Goal: Information Seeking & Learning: Learn about a topic

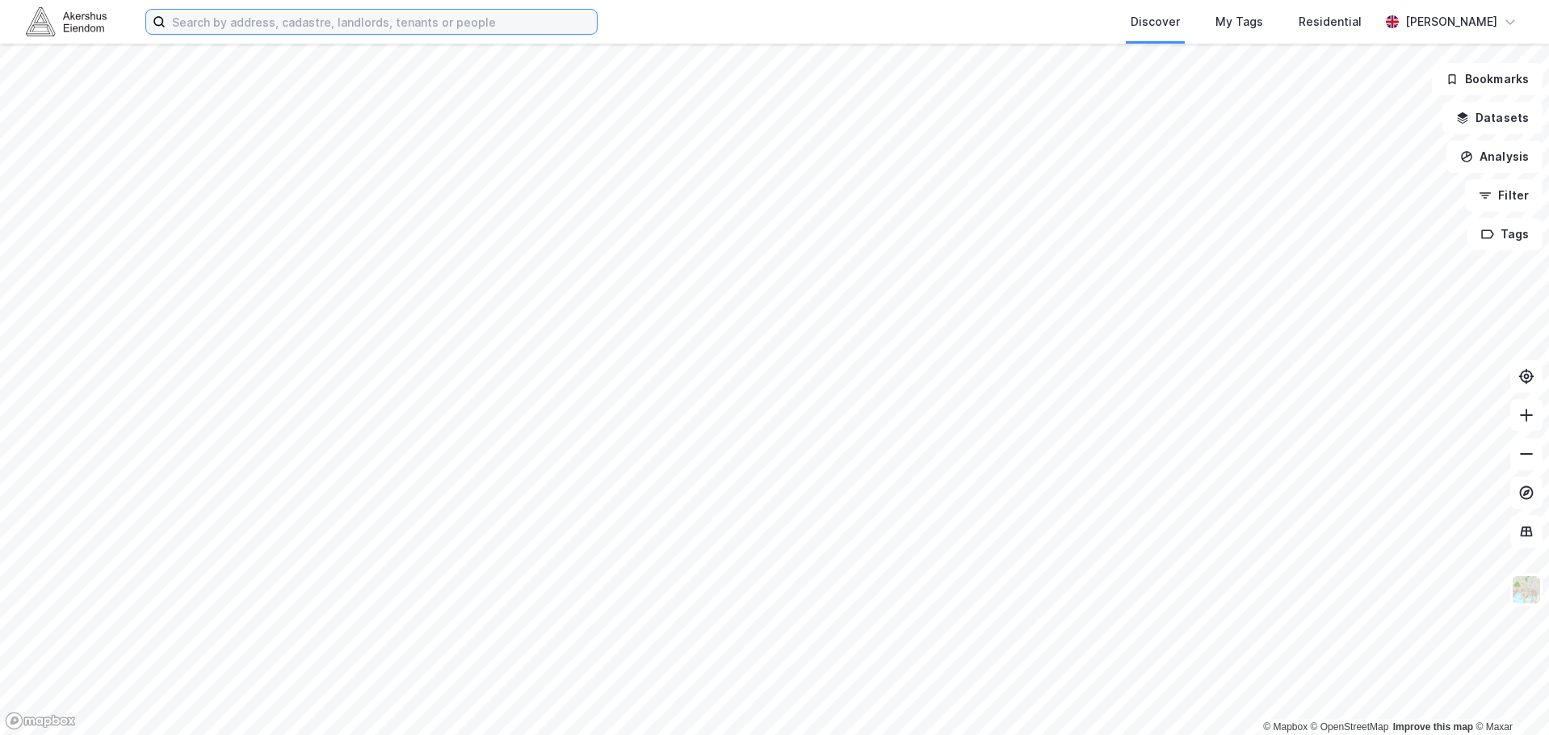
click at [462, 27] on input at bounding box center [381, 22] width 431 height 24
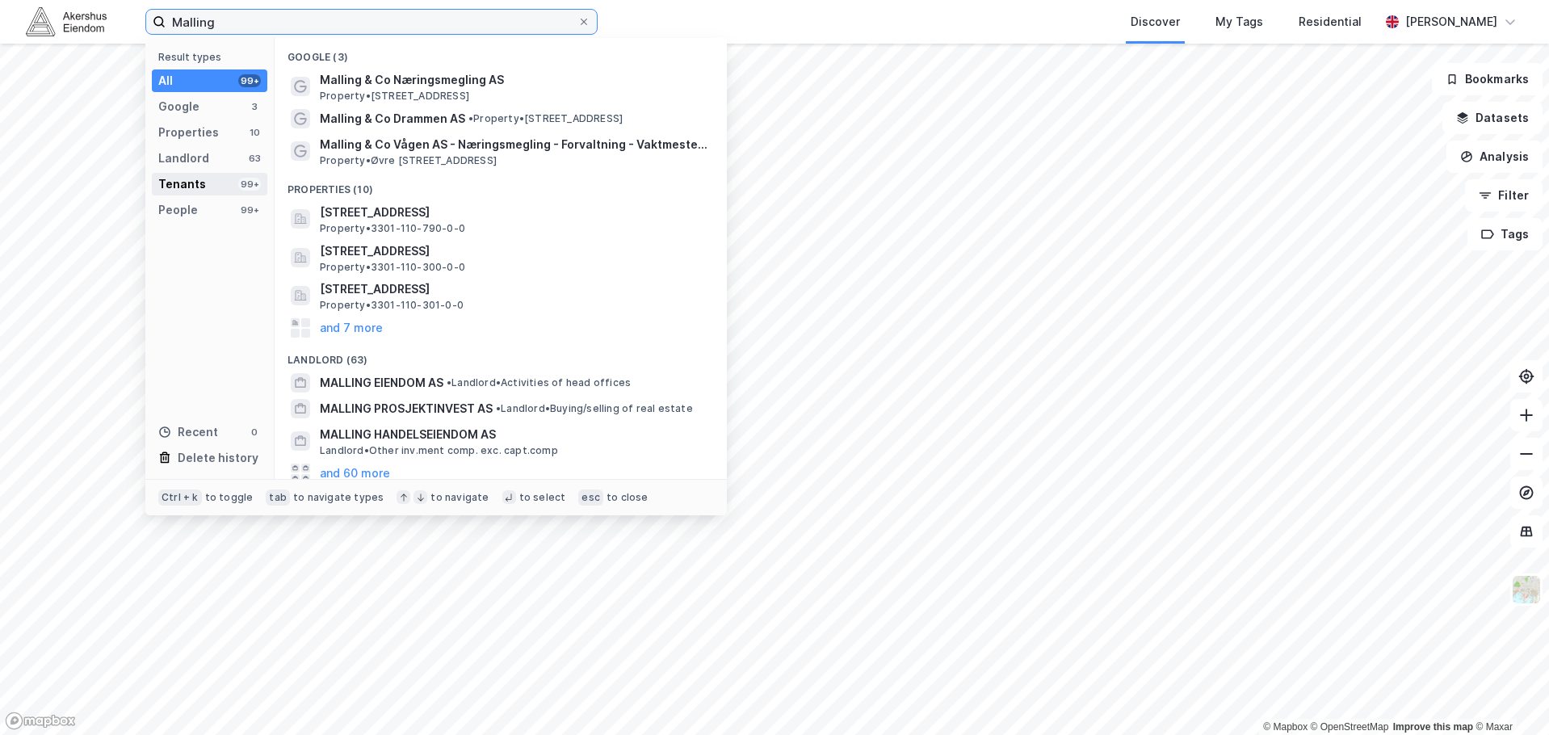
type input "Malling"
click at [225, 189] on div "Tenants 99+" at bounding box center [209, 184] width 115 height 23
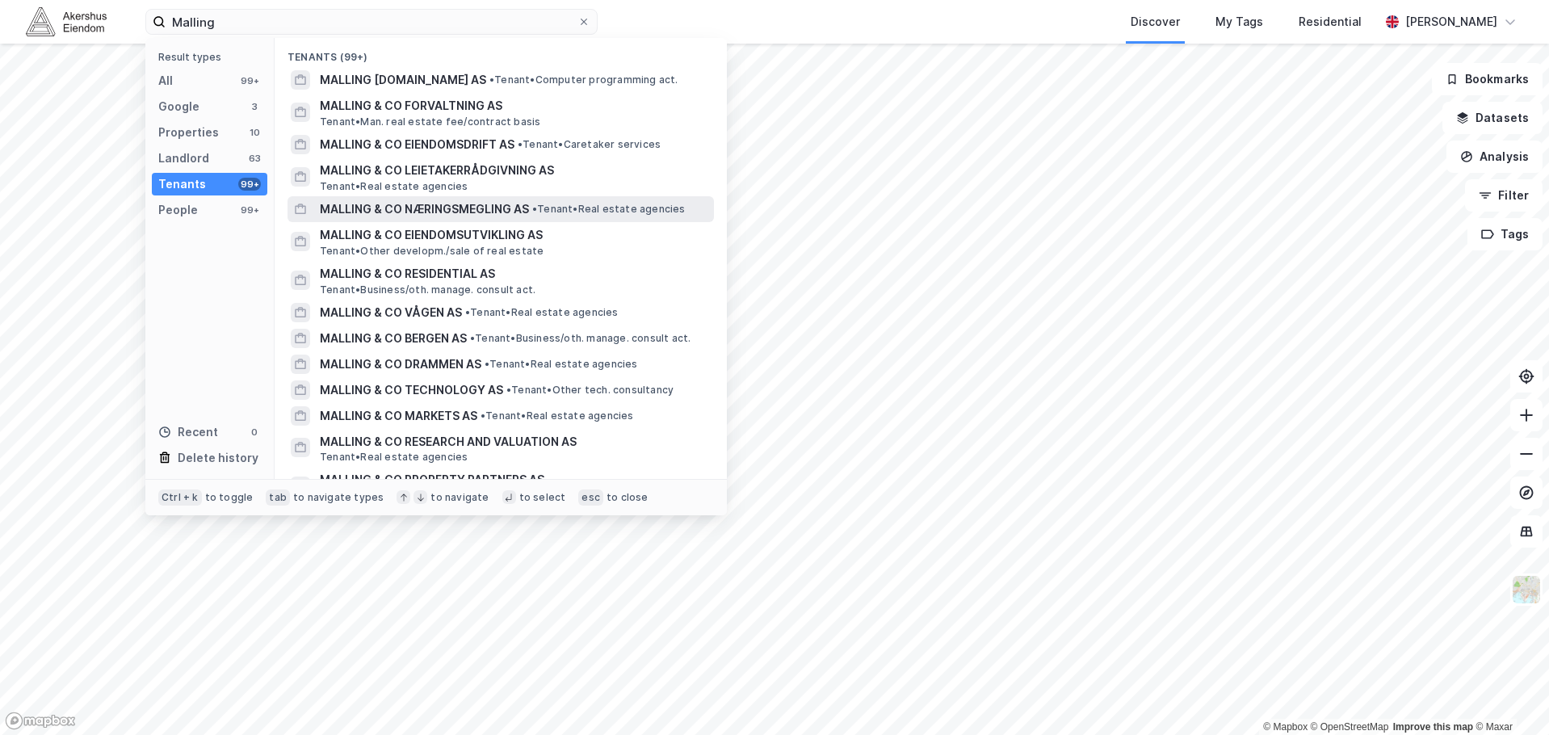
click at [436, 208] on span "MALLING & CO NÆRINGSMEGLING AS" at bounding box center [424, 208] width 209 height 19
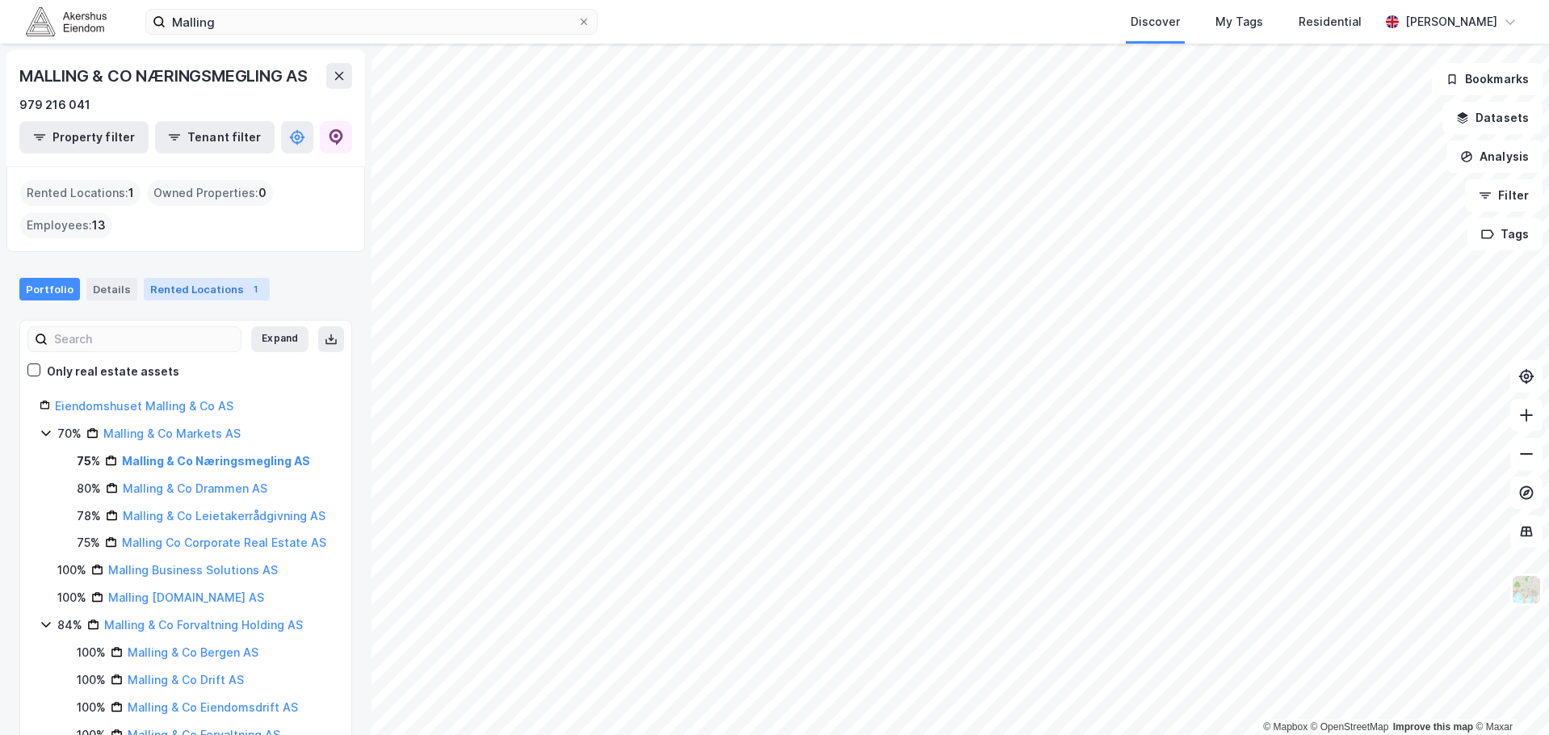
click at [144, 294] on div "Rented Locations 1" at bounding box center [207, 289] width 126 height 23
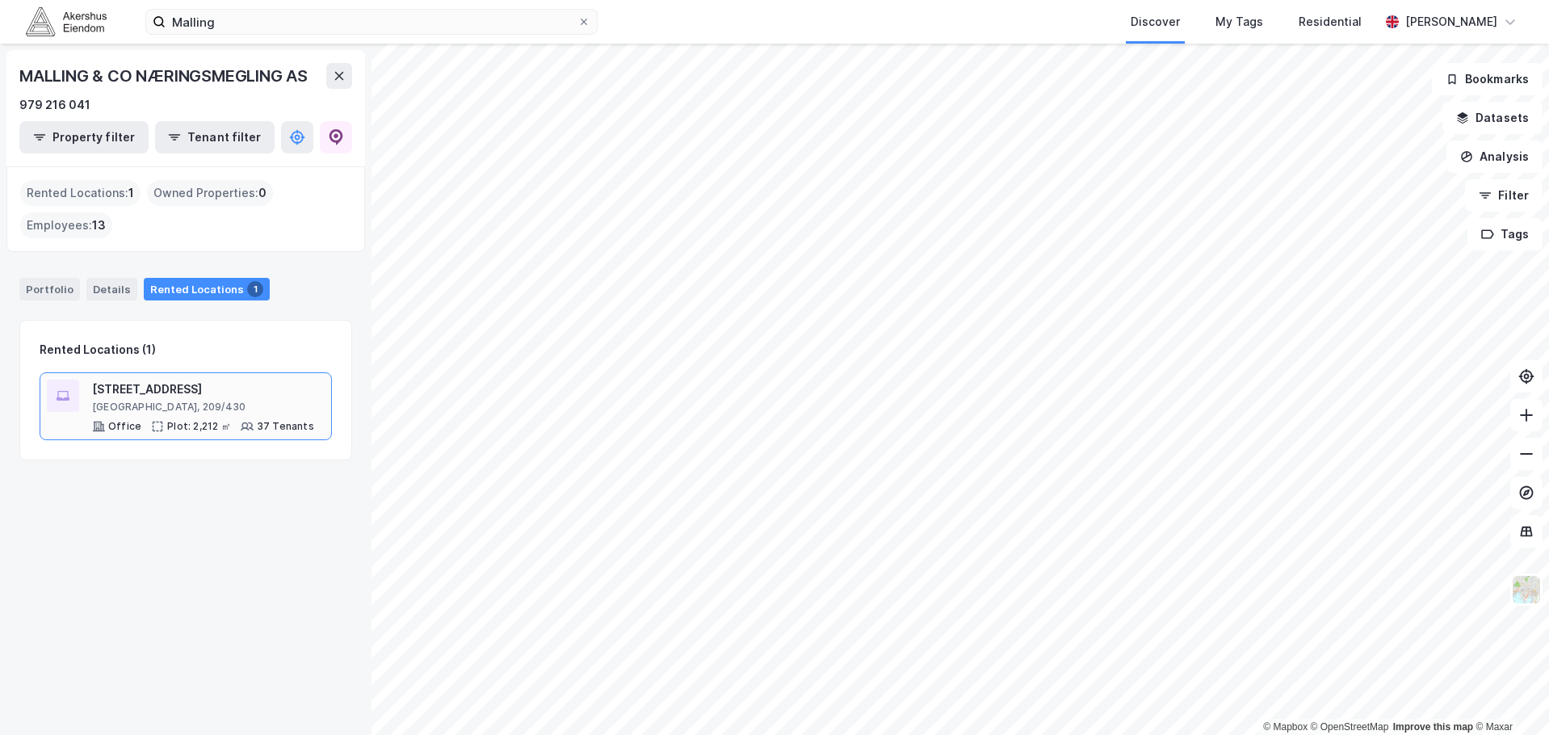
click at [240, 388] on div "[STREET_ADDRESS]" at bounding box center [203, 389] width 222 height 19
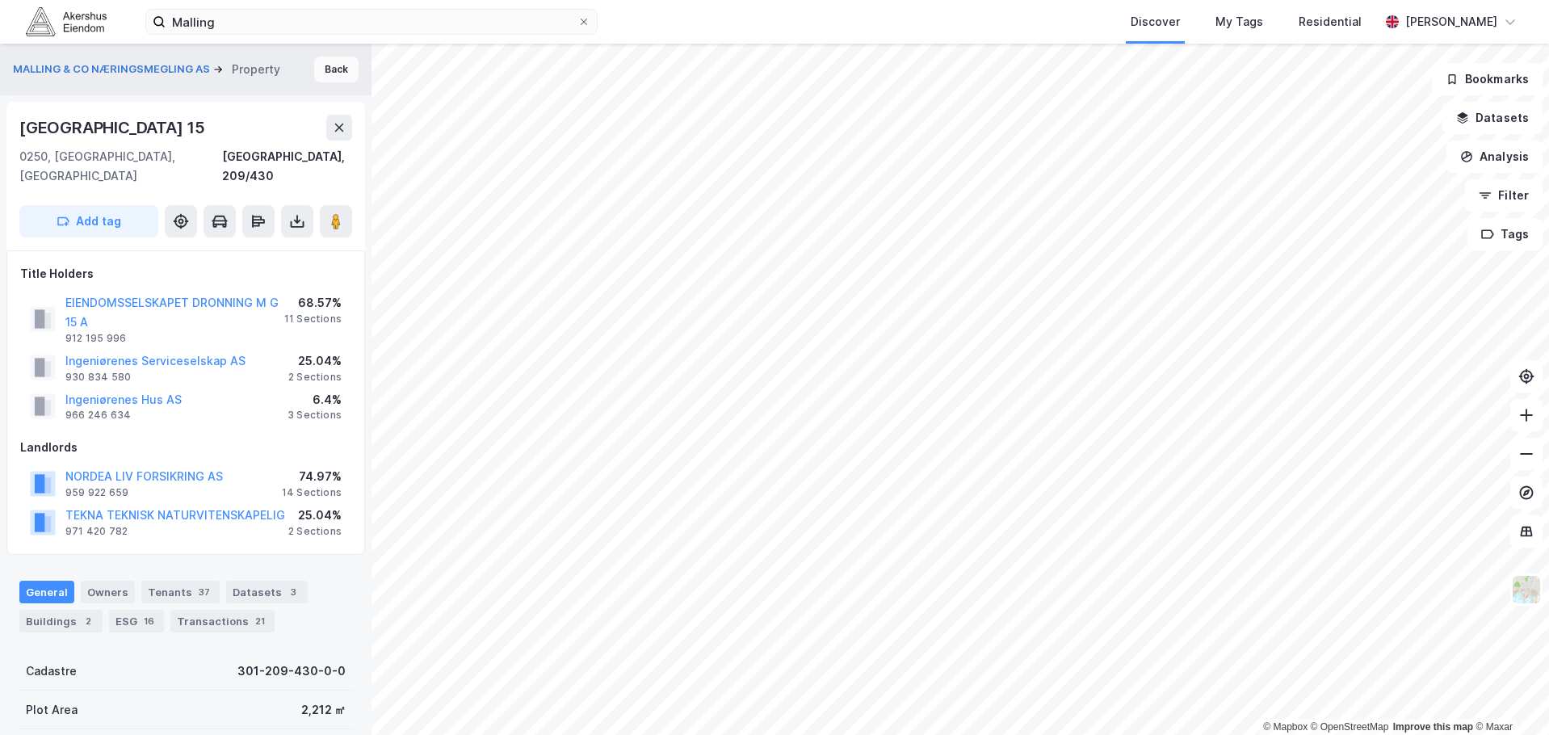
click at [318, 71] on button "Back" at bounding box center [336, 70] width 44 height 26
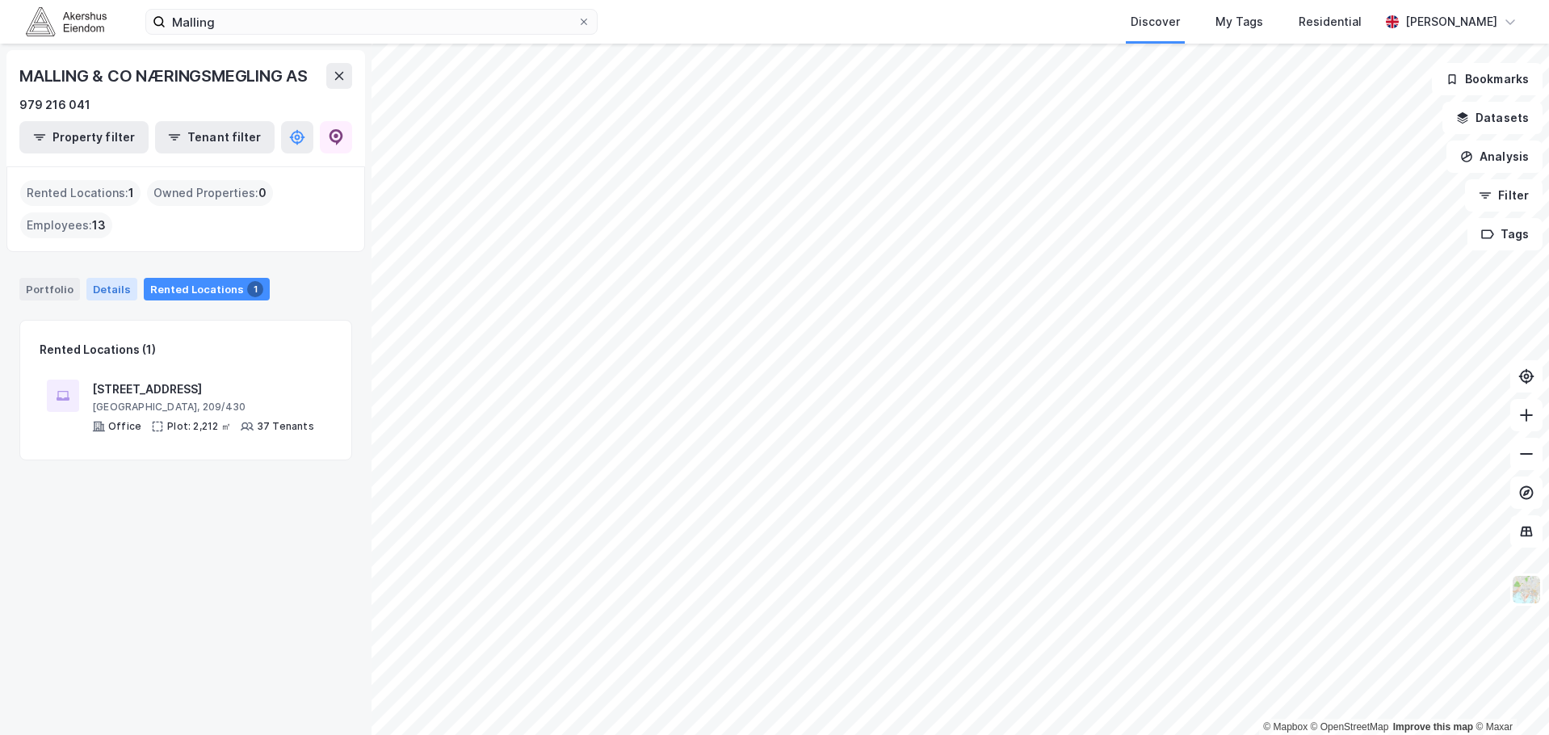
click at [105, 291] on div "Details" at bounding box center [111, 289] width 51 height 23
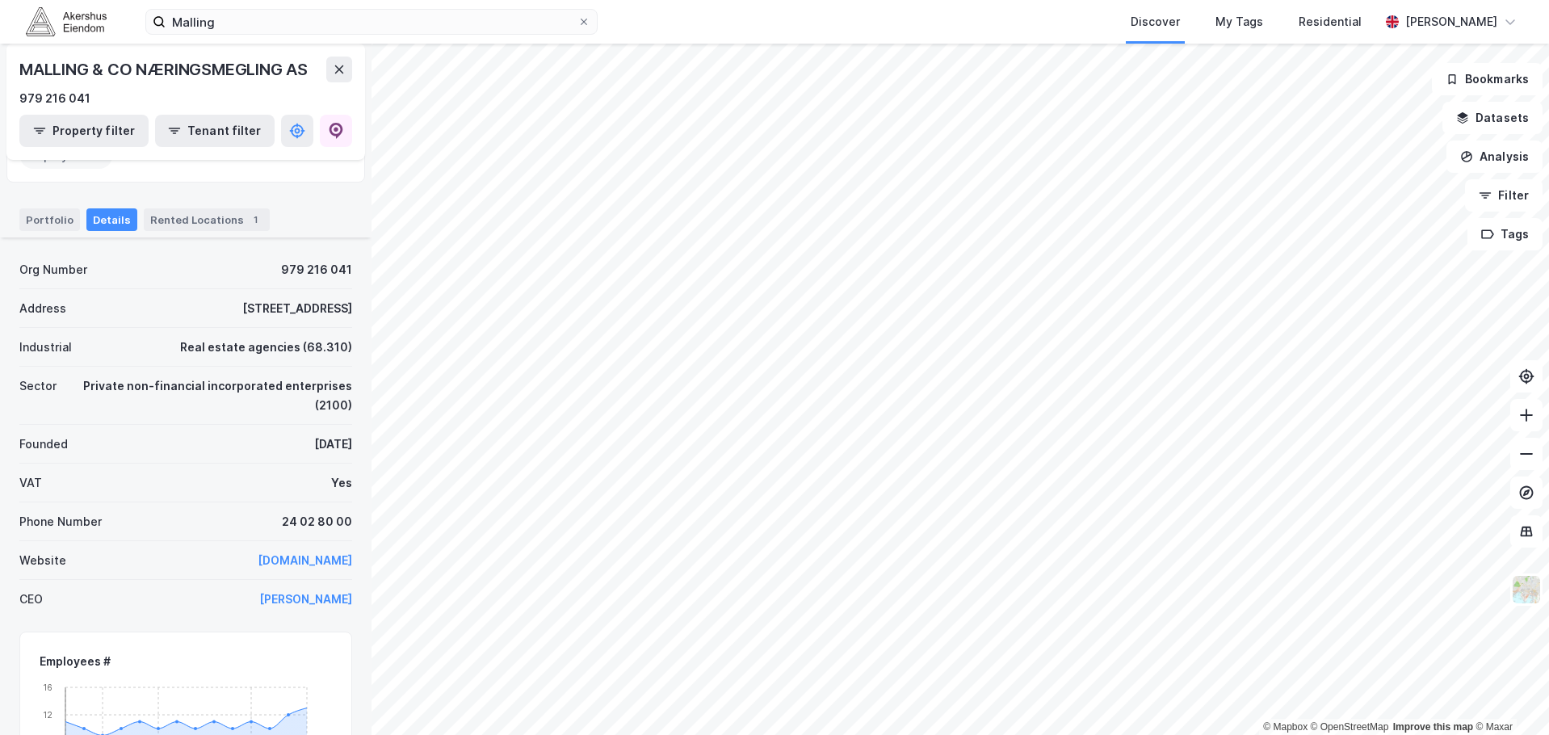
scroll to position [162, 0]
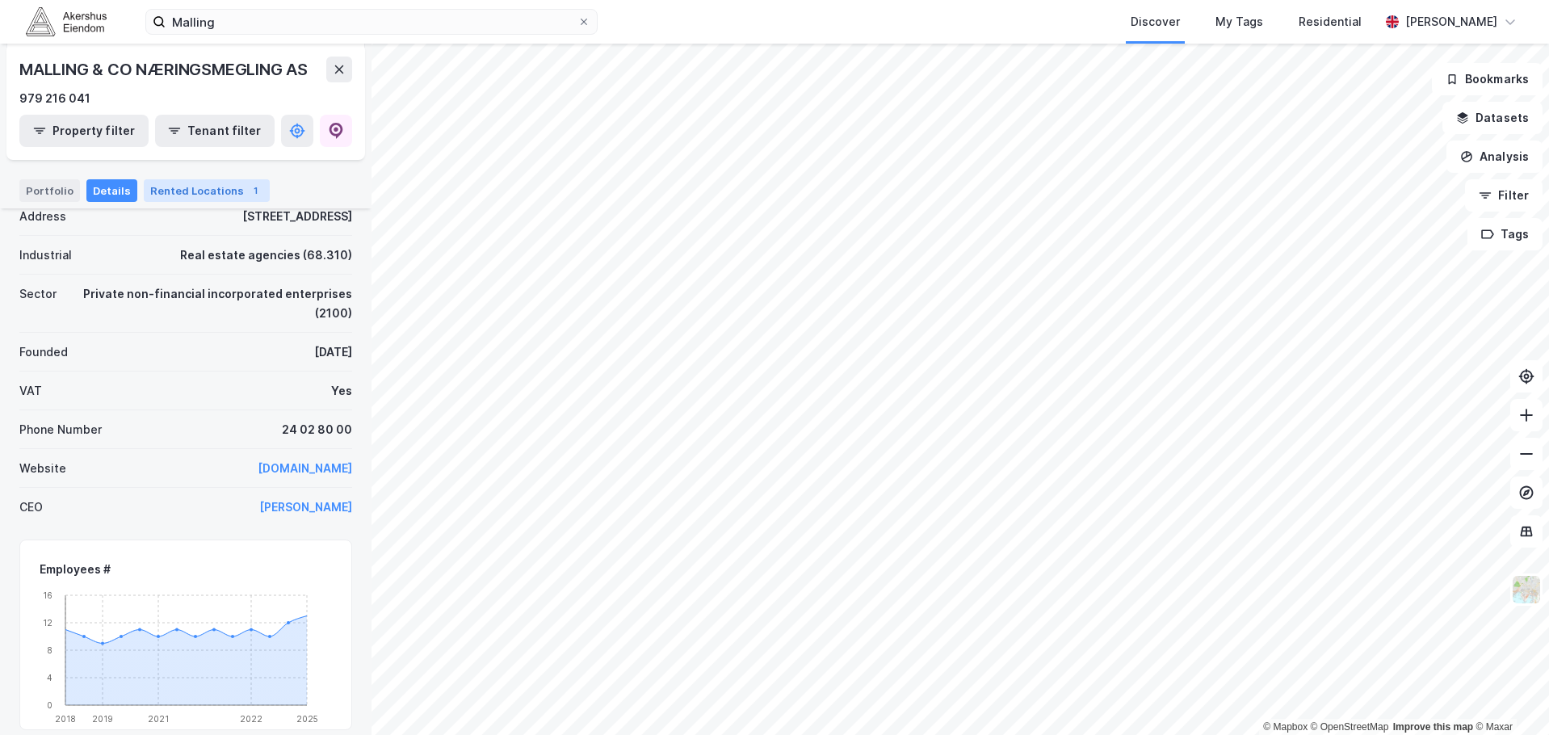
click at [221, 194] on div "Rented Locations 1" at bounding box center [207, 190] width 126 height 23
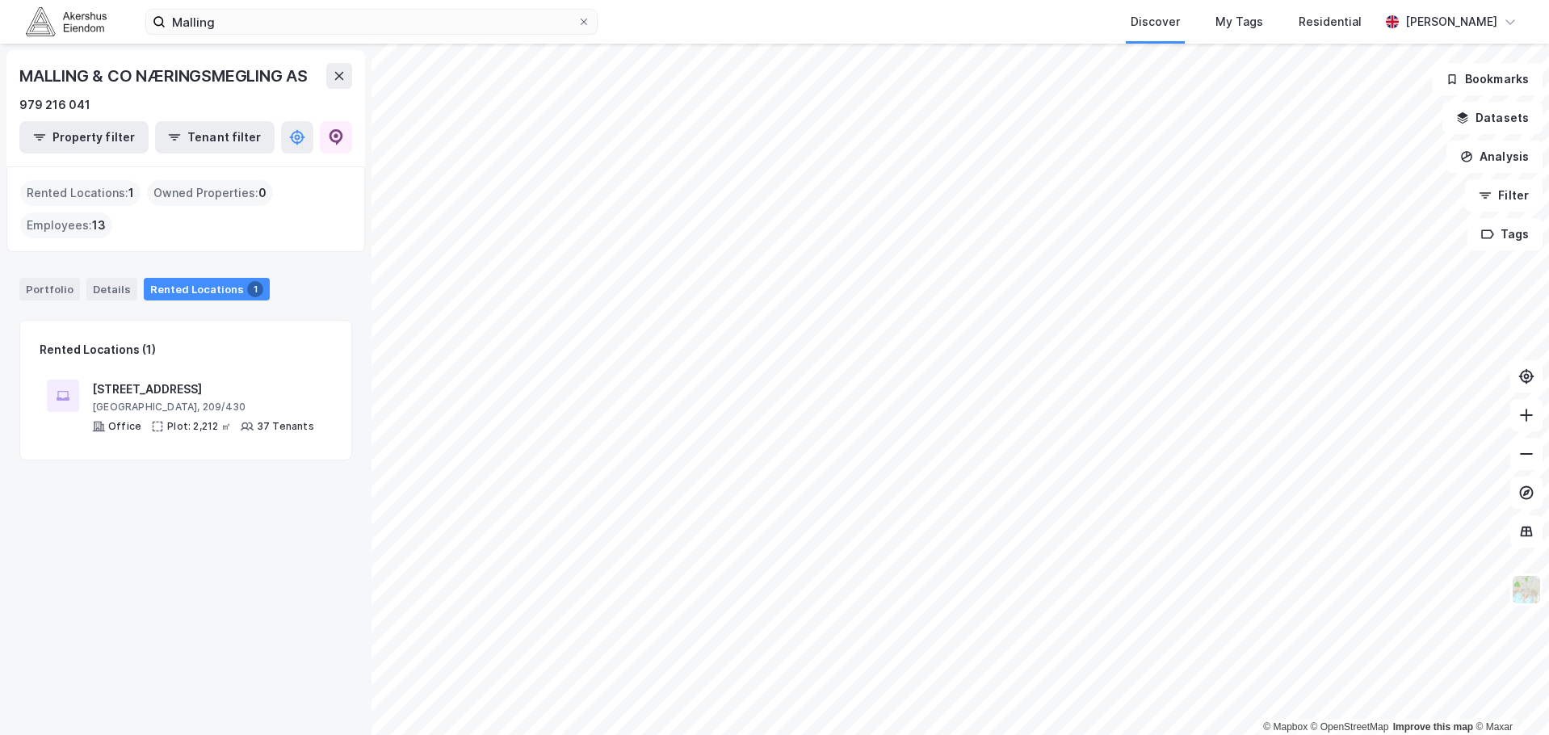
click at [308, 309] on div "Portfolio Details Rented Locations 1 Rented Locations (1) [STREET_ADDRESS] Offi…" at bounding box center [185, 359] width 333 height 202
